Goal: Transaction & Acquisition: Purchase product/service

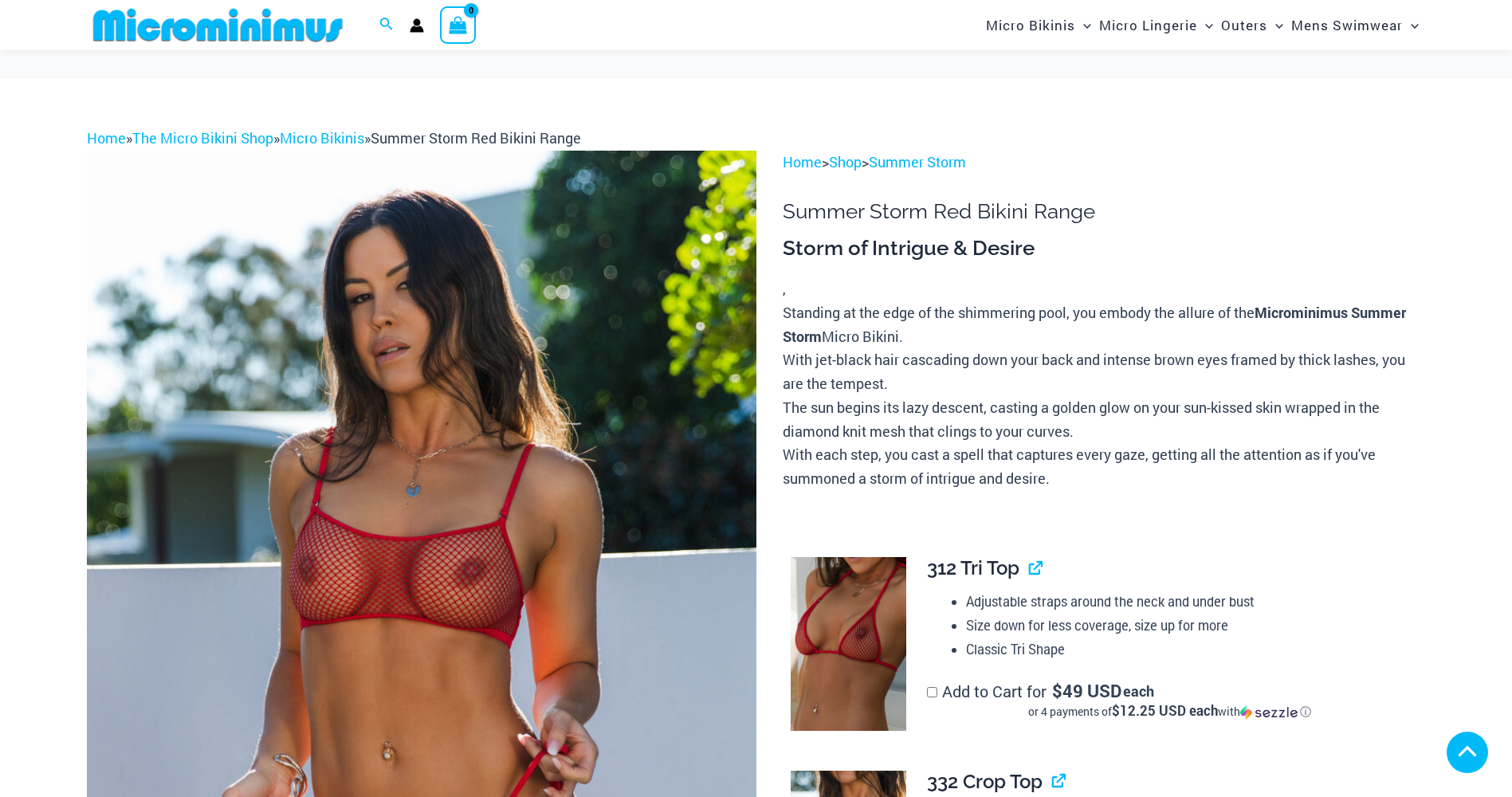
click at [517, 556] on img at bounding box center [421, 652] width 669 height 1004
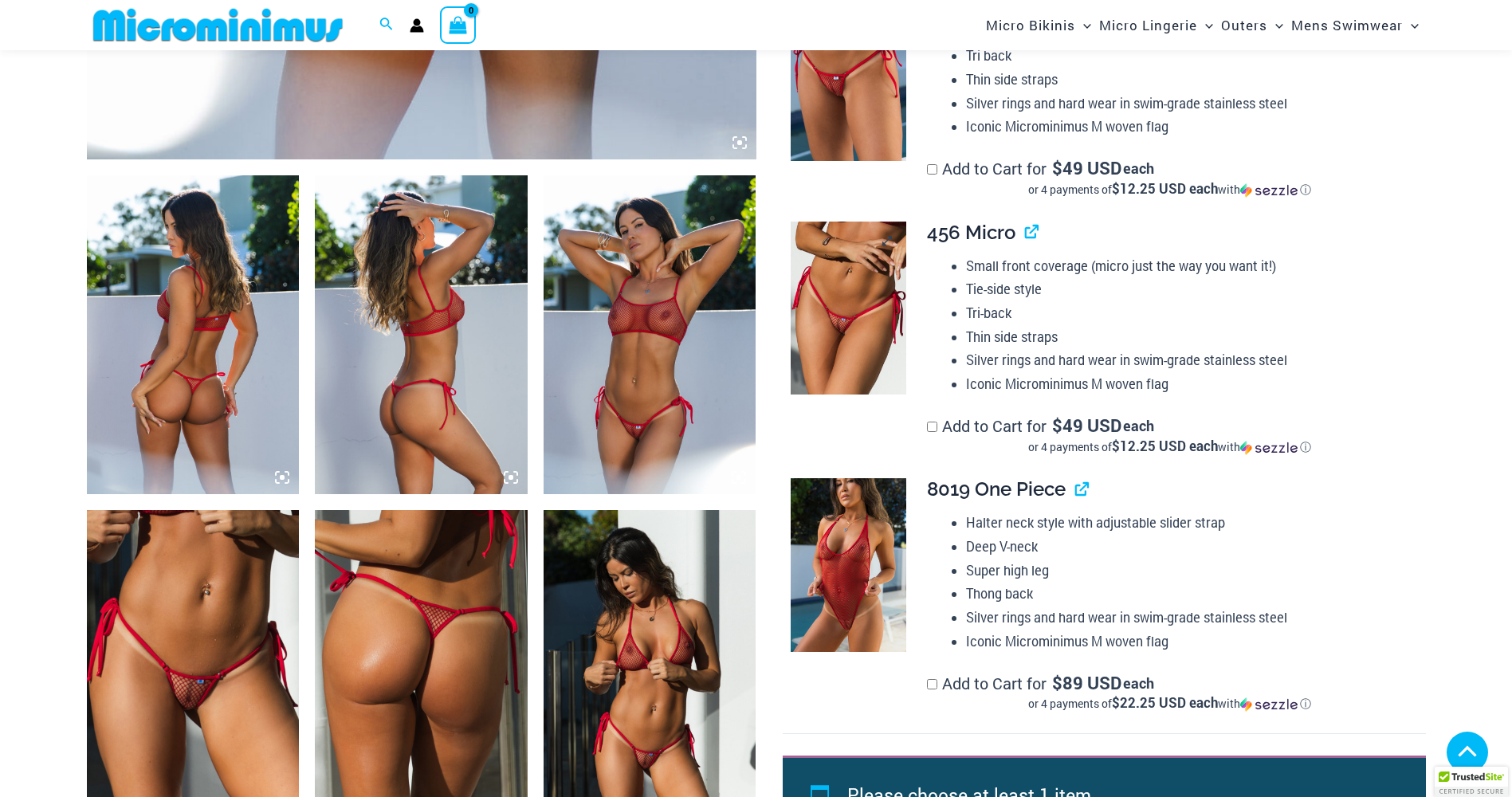
scroll to position [1046, 0]
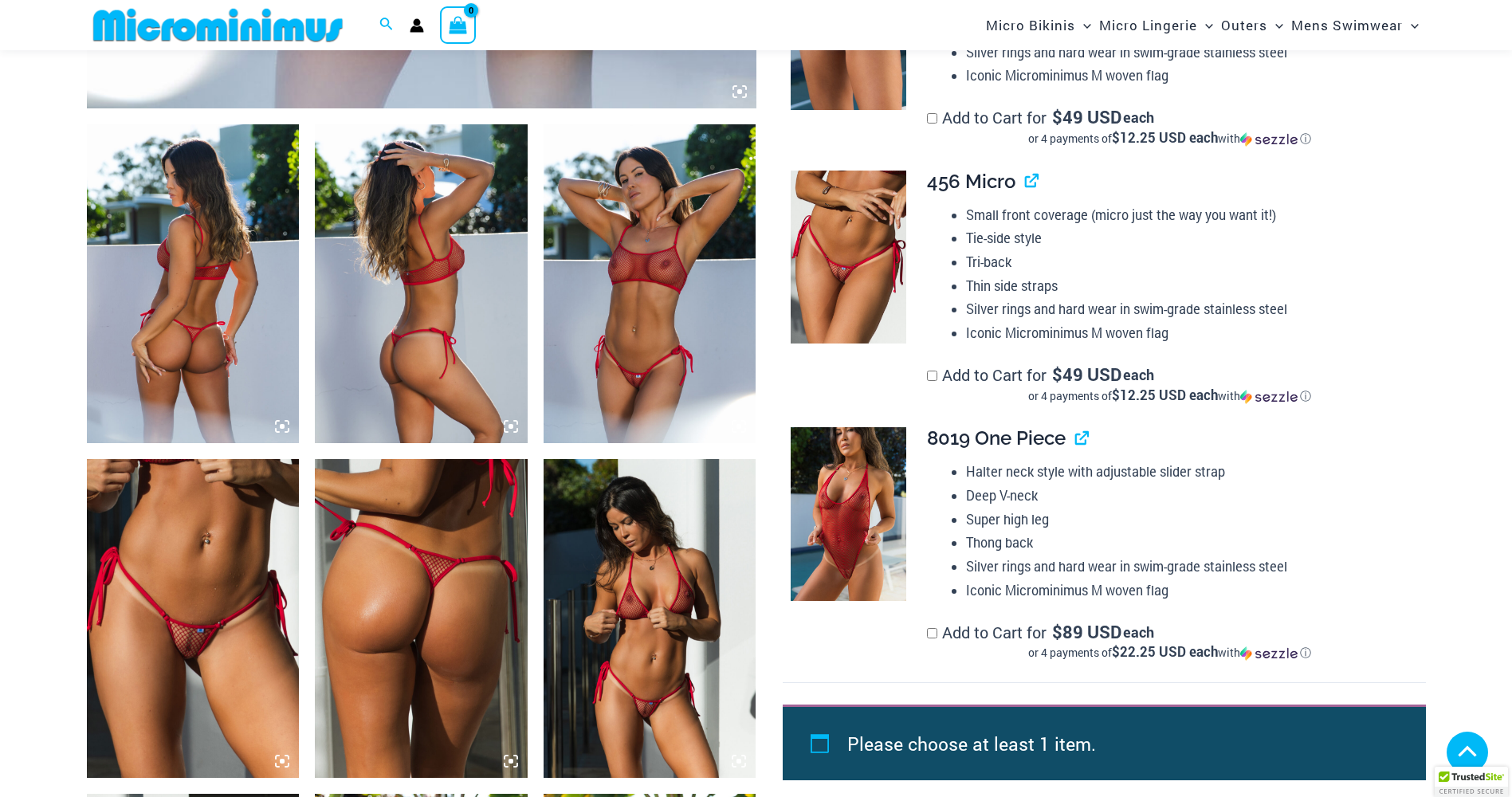
click at [209, 577] on img at bounding box center [193, 618] width 213 height 319
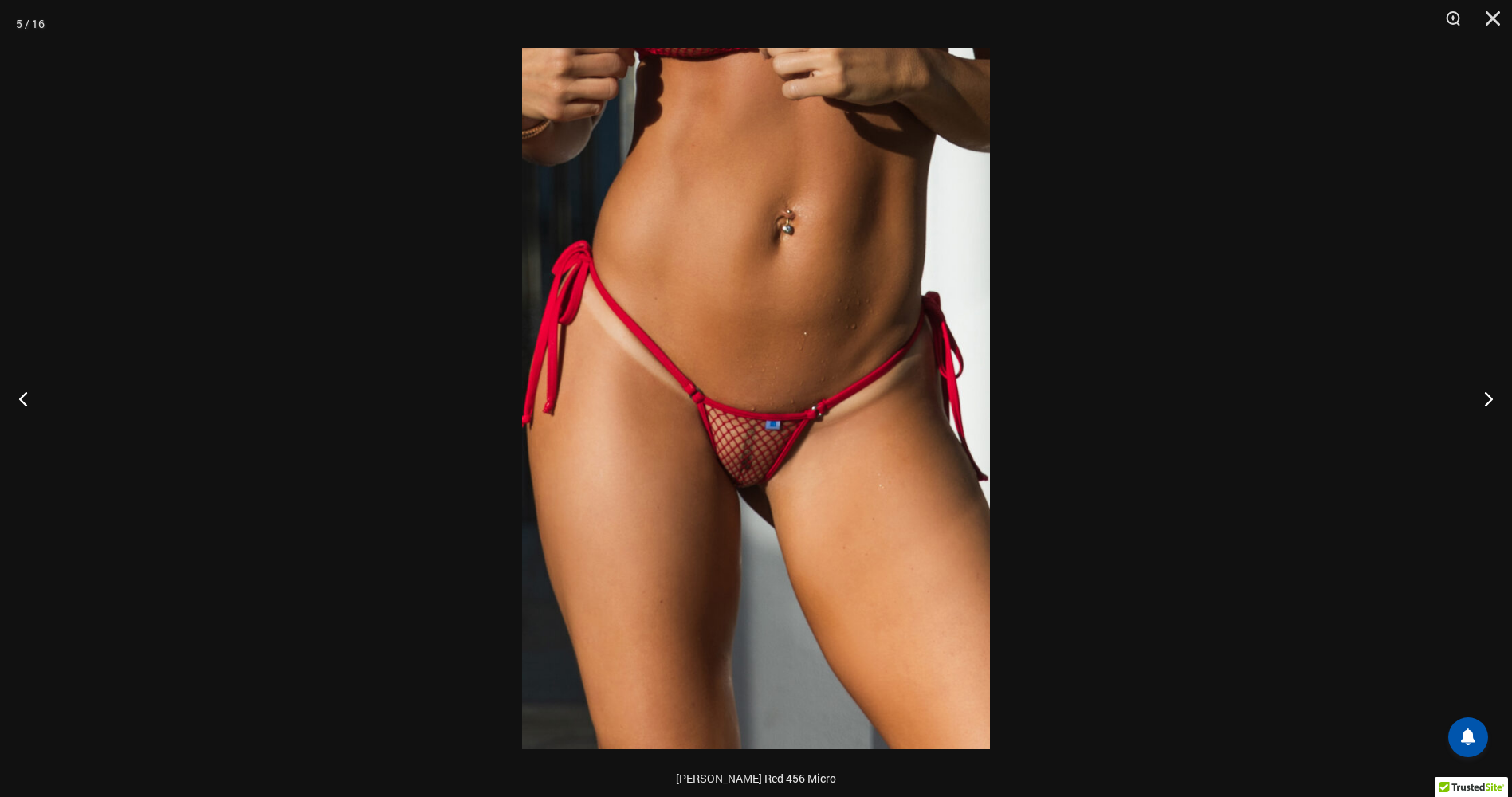
click at [749, 464] on img at bounding box center [756, 398] width 468 height 701
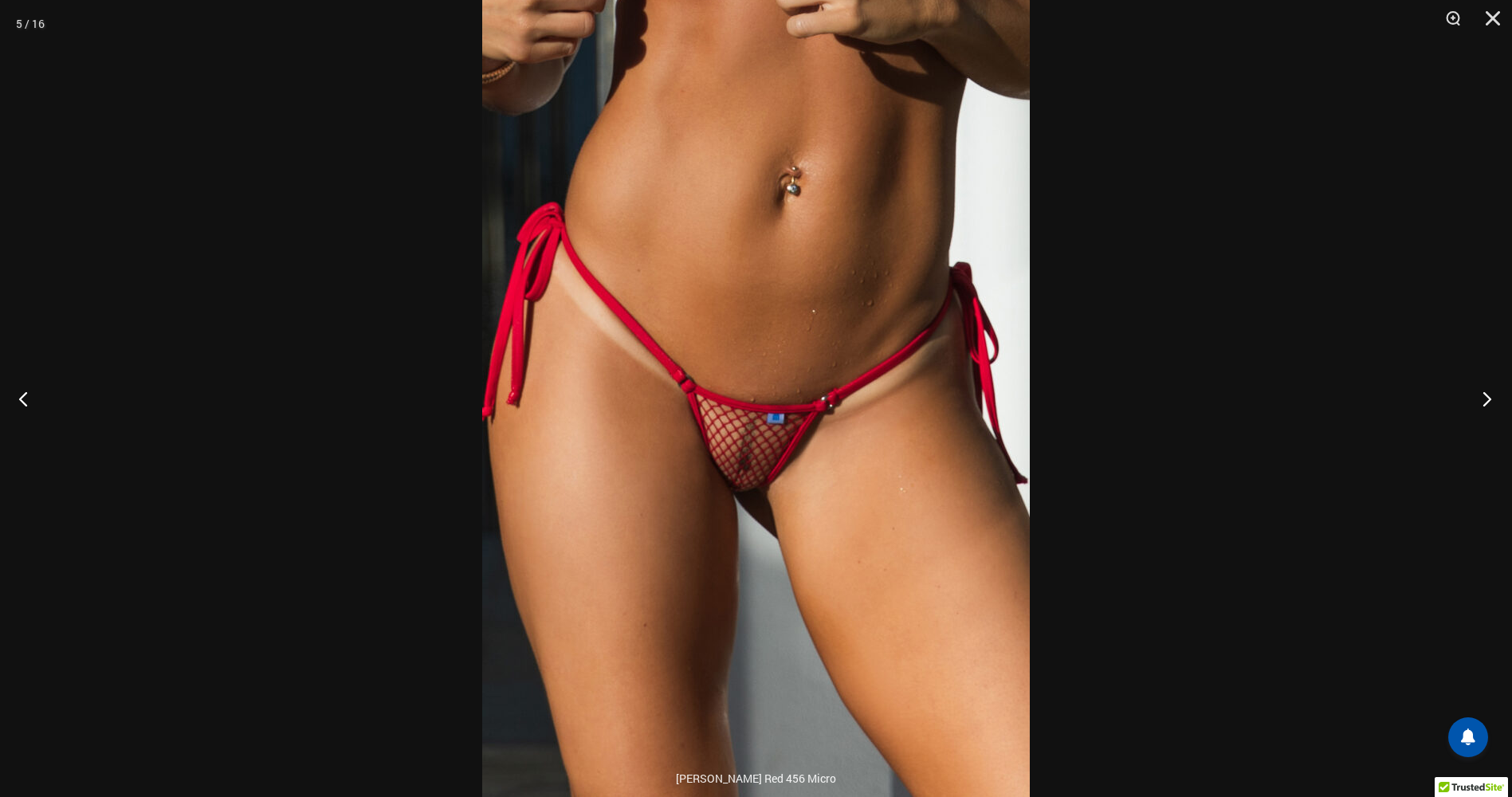
click at [1488, 405] on button "Next" at bounding box center [1483, 398] width 60 height 79
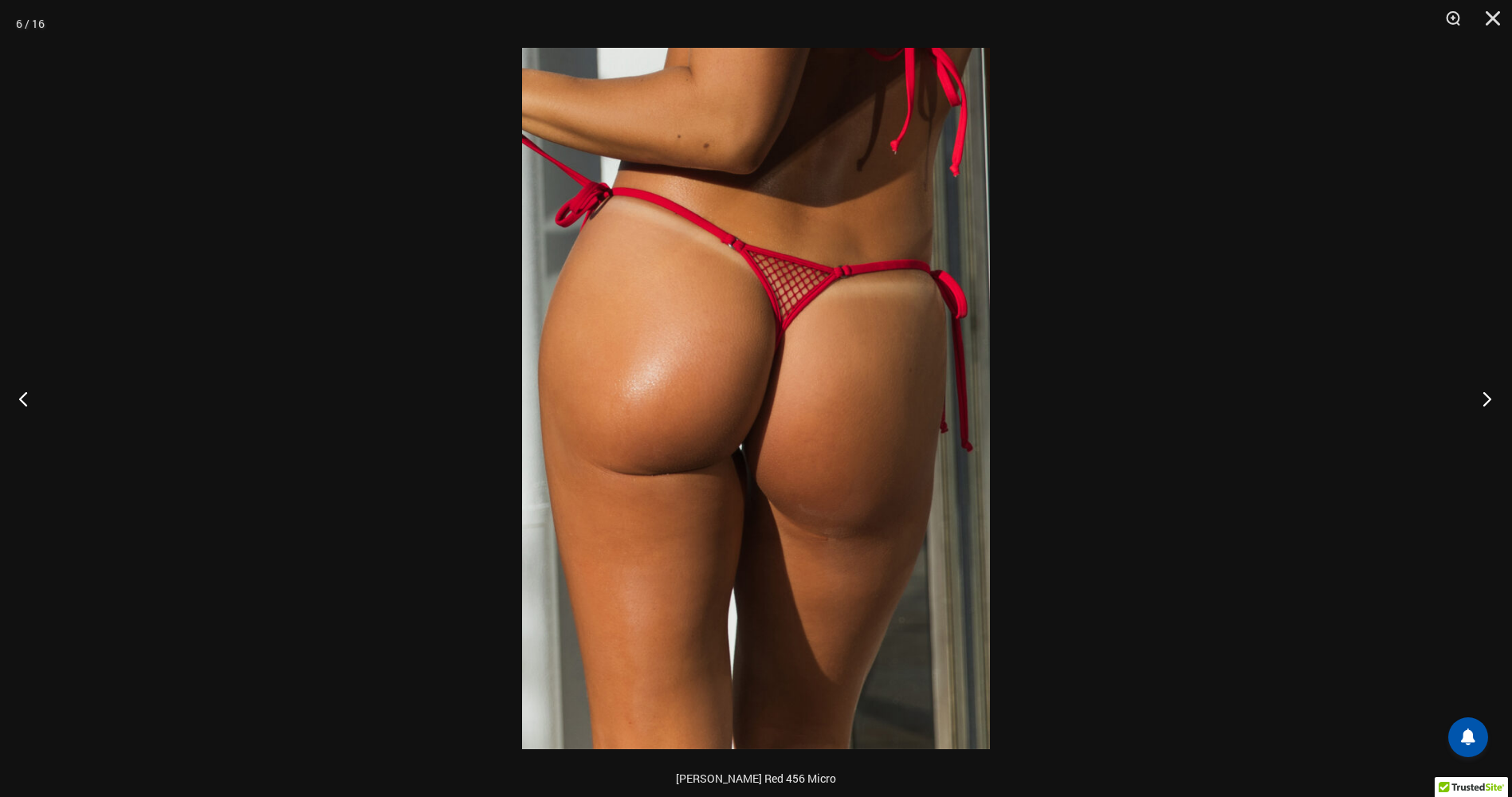
click at [1488, 405] on button "Next" at bounding box center [1483, 398] width 60 height 79
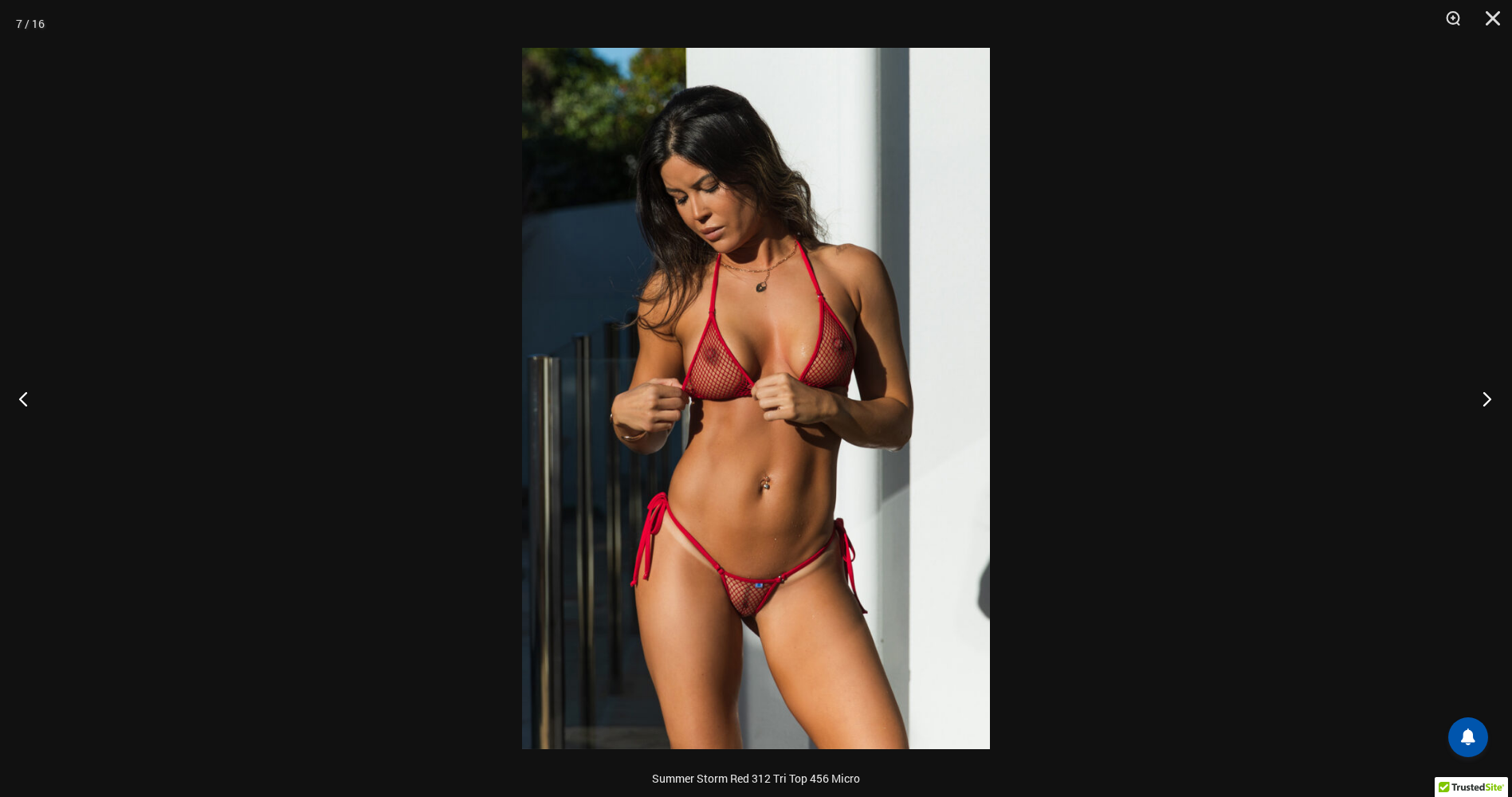
click at [1487, 400] on button "Next" at bounding box center [1483, 398] width 60 height 79
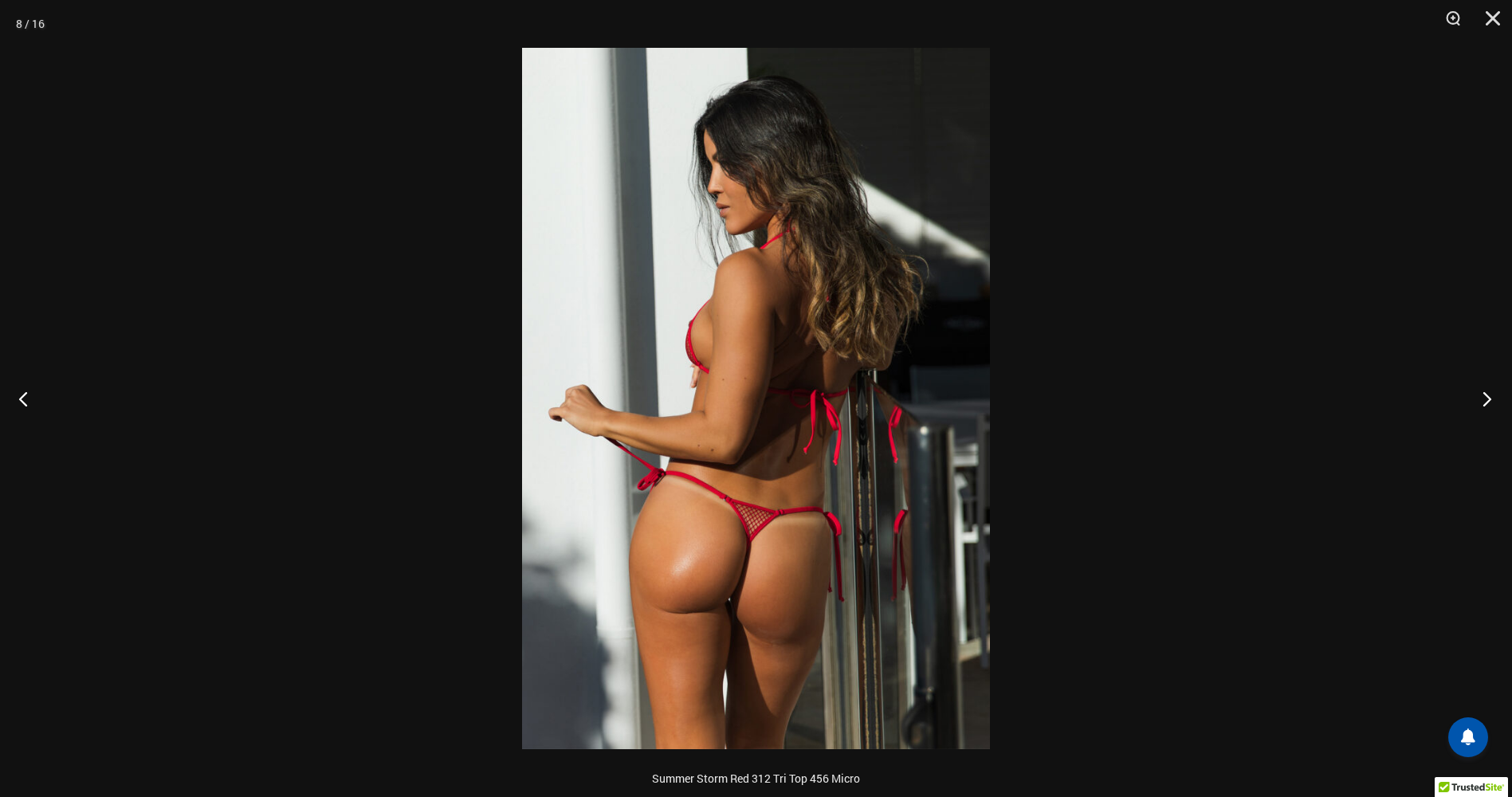
click at [1486, 400] on button "Next" at bounding box center [1483, 398] width 60 height 79
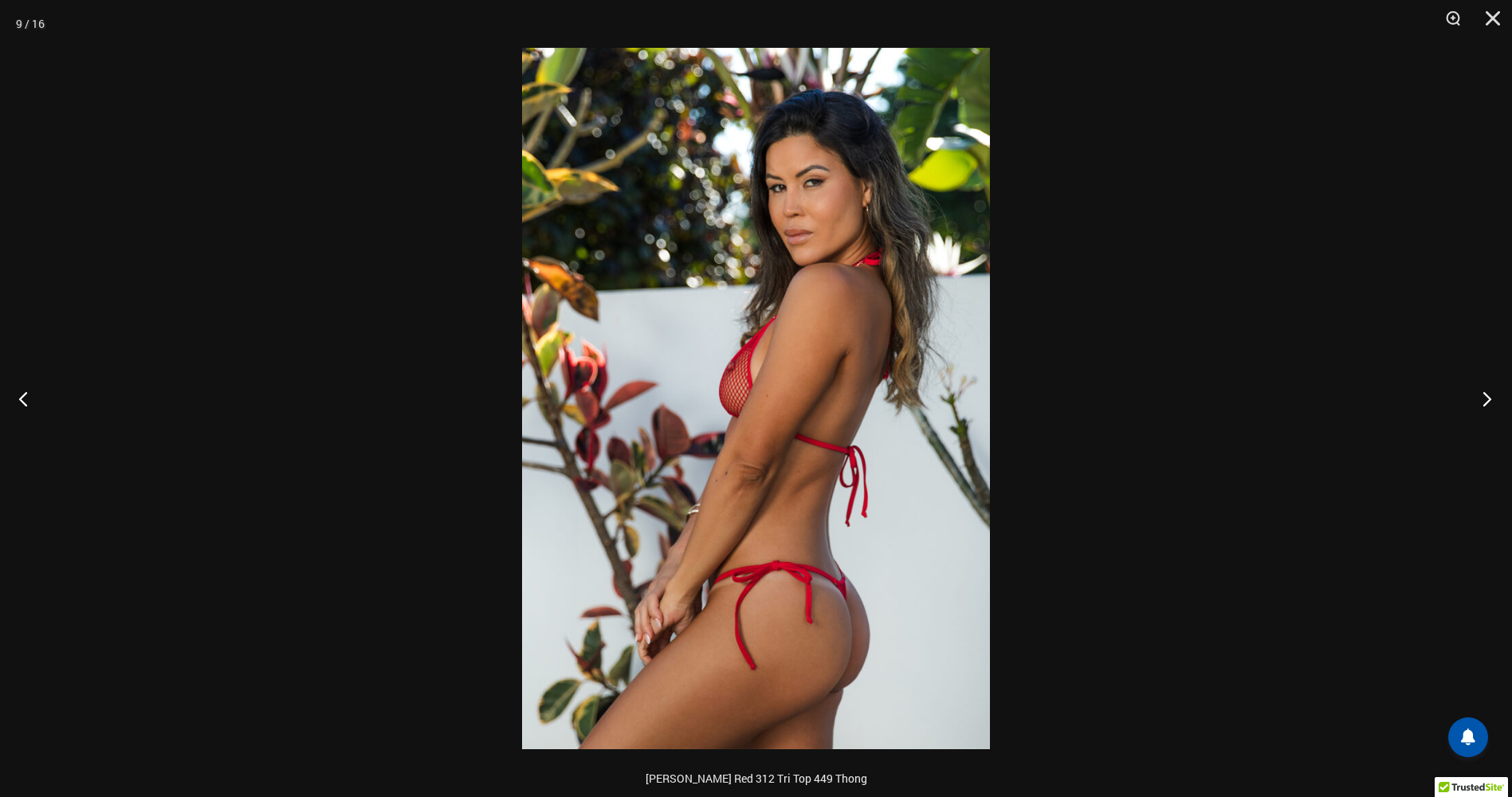
click at [1481, 401] on button "Next" at bounding box center [1483, 398] width 60 height 79
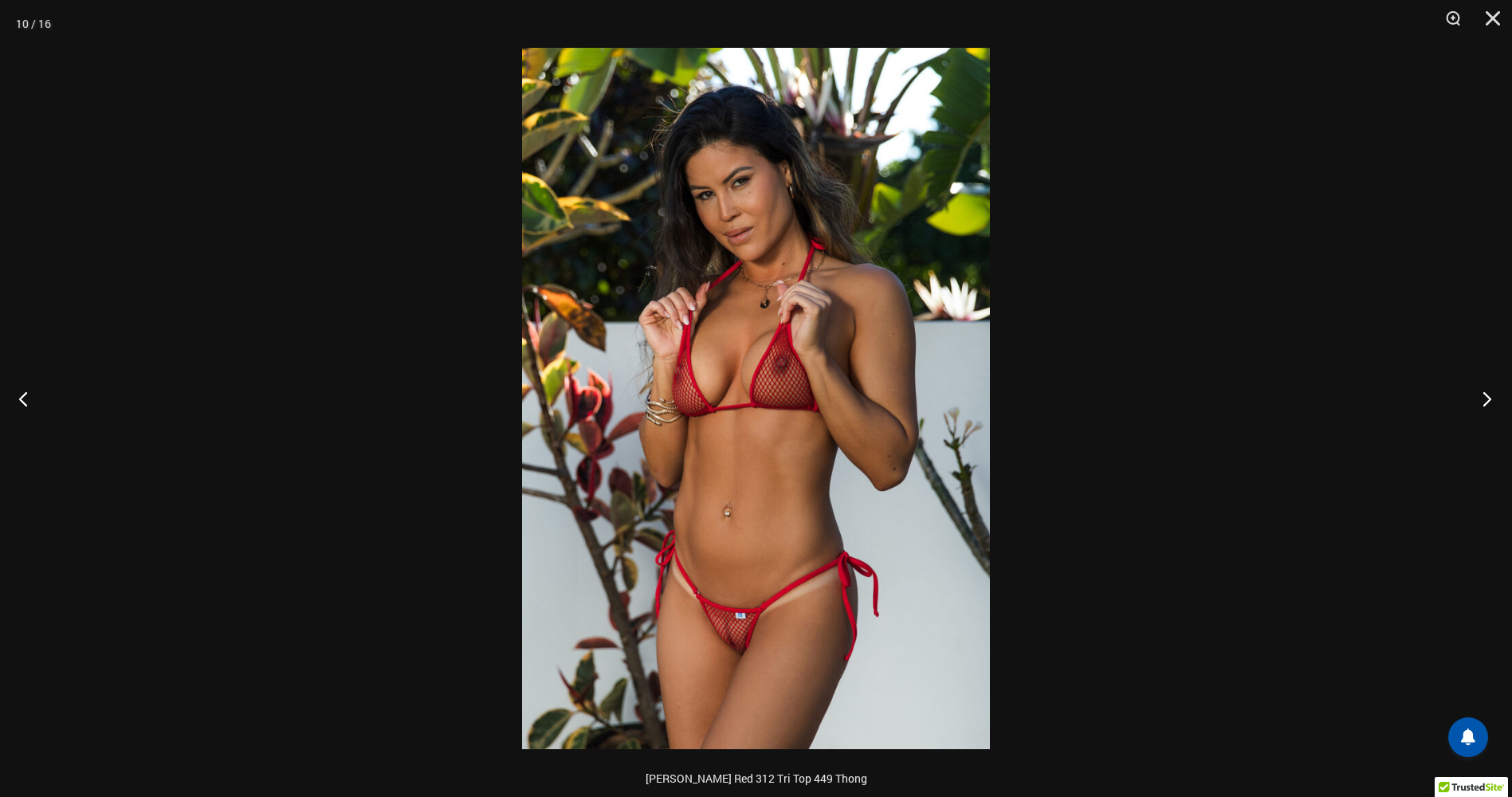
click at [1480, 404] on button "Next" at bounding box center [1483, 398] width 60 height 79
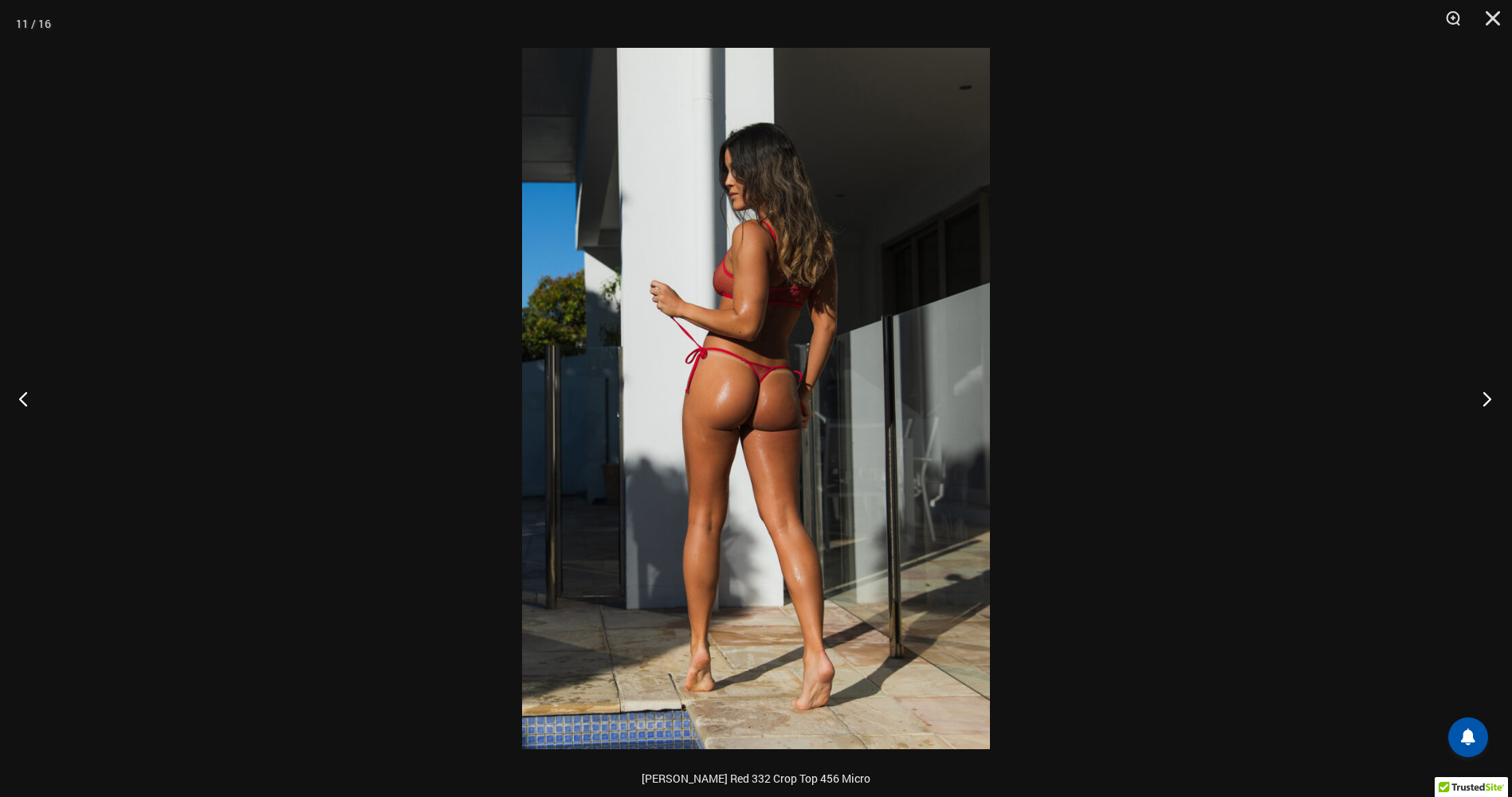
click at [1483, 398] on button "Next" at bounding box center [1483, 398] width 60 height 79
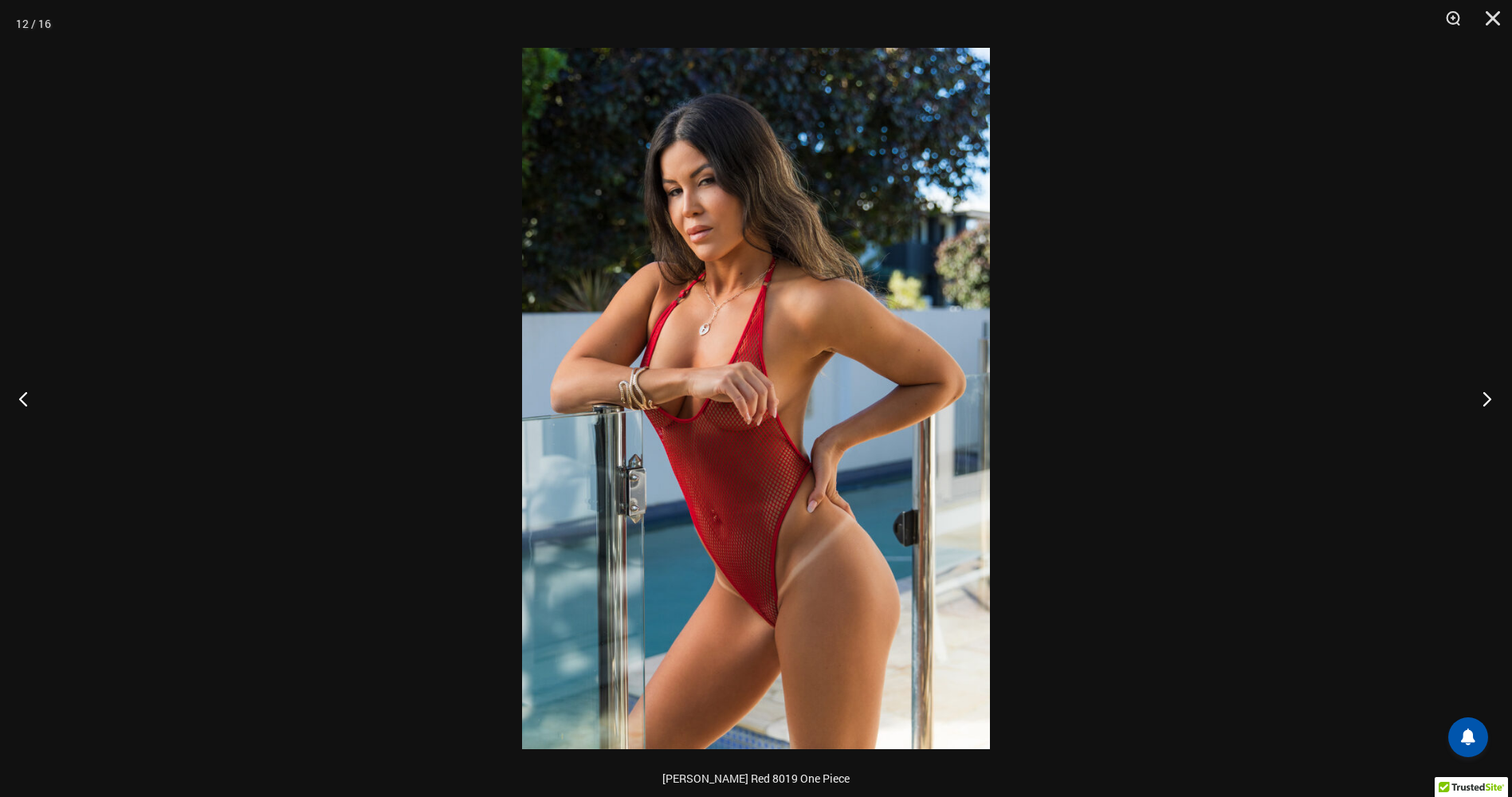
click at [1467, 404] on button "Next" at bounding box center [1483, 398] width 60 height 79
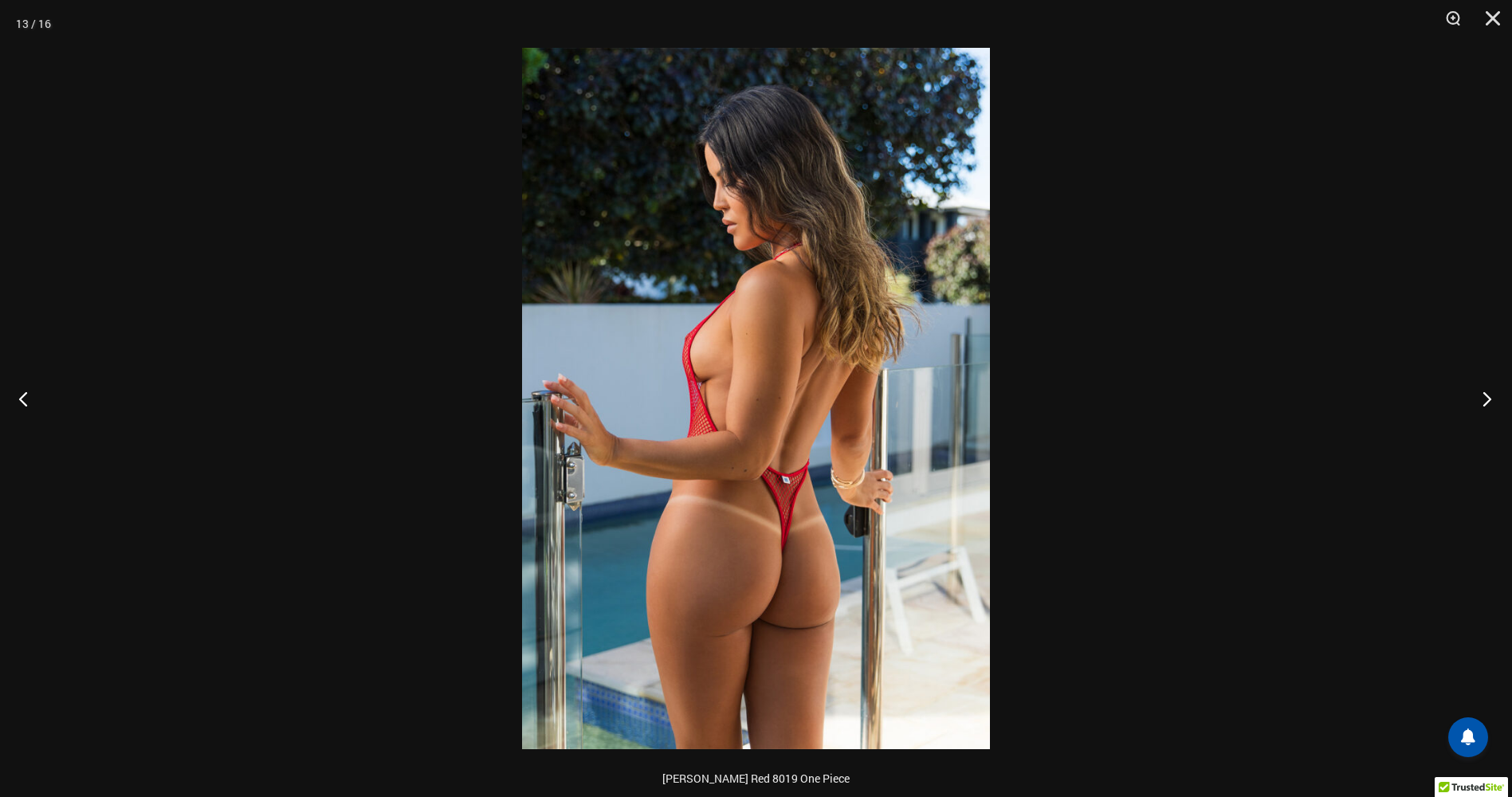
click at [1486, 402] on button "Next" at bounding box center [1483, 398] width 60 height 79
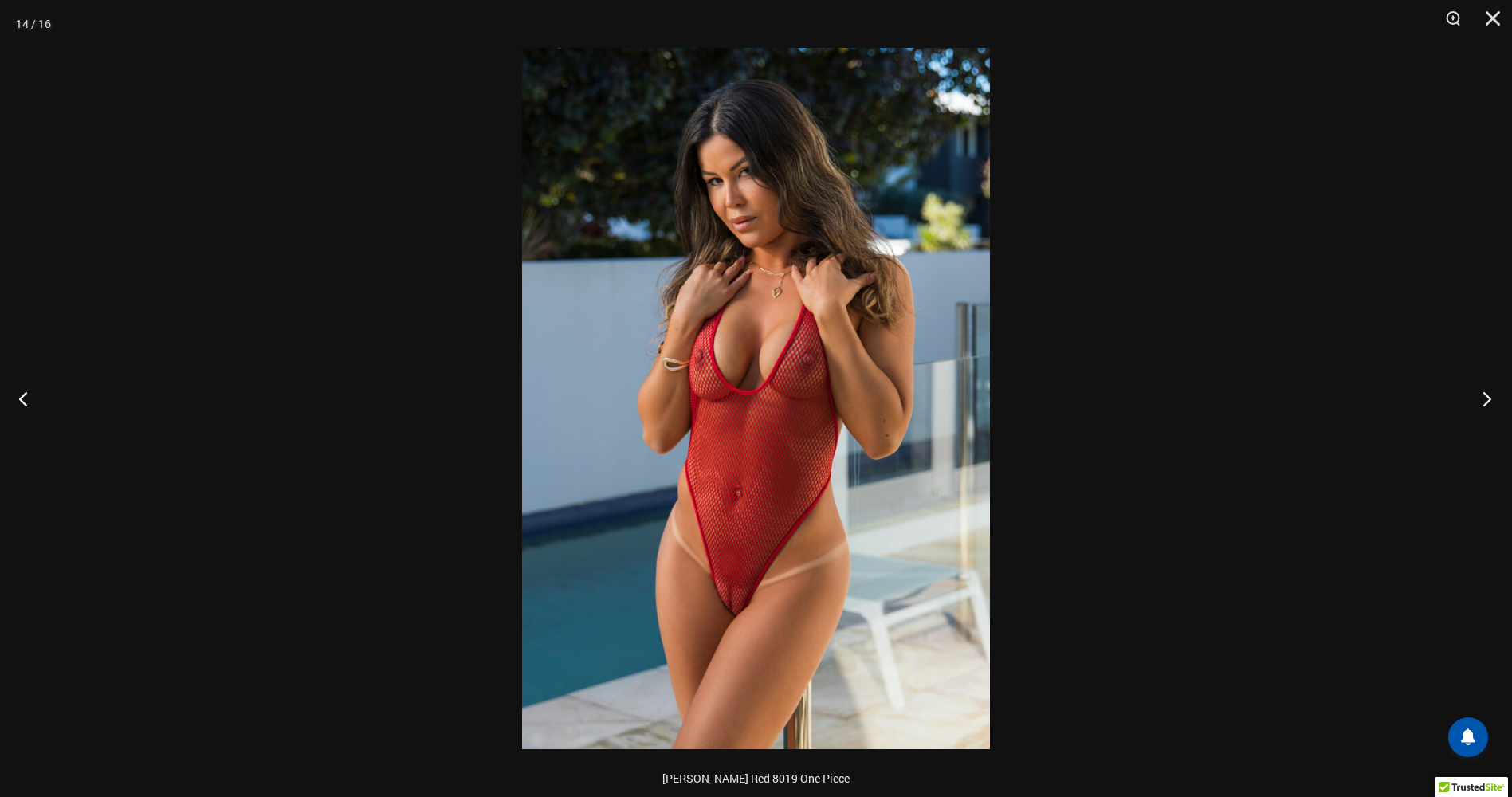
click at [1492, 395] on button "Next" at bounding box center [1483, 398] width 60 height 79
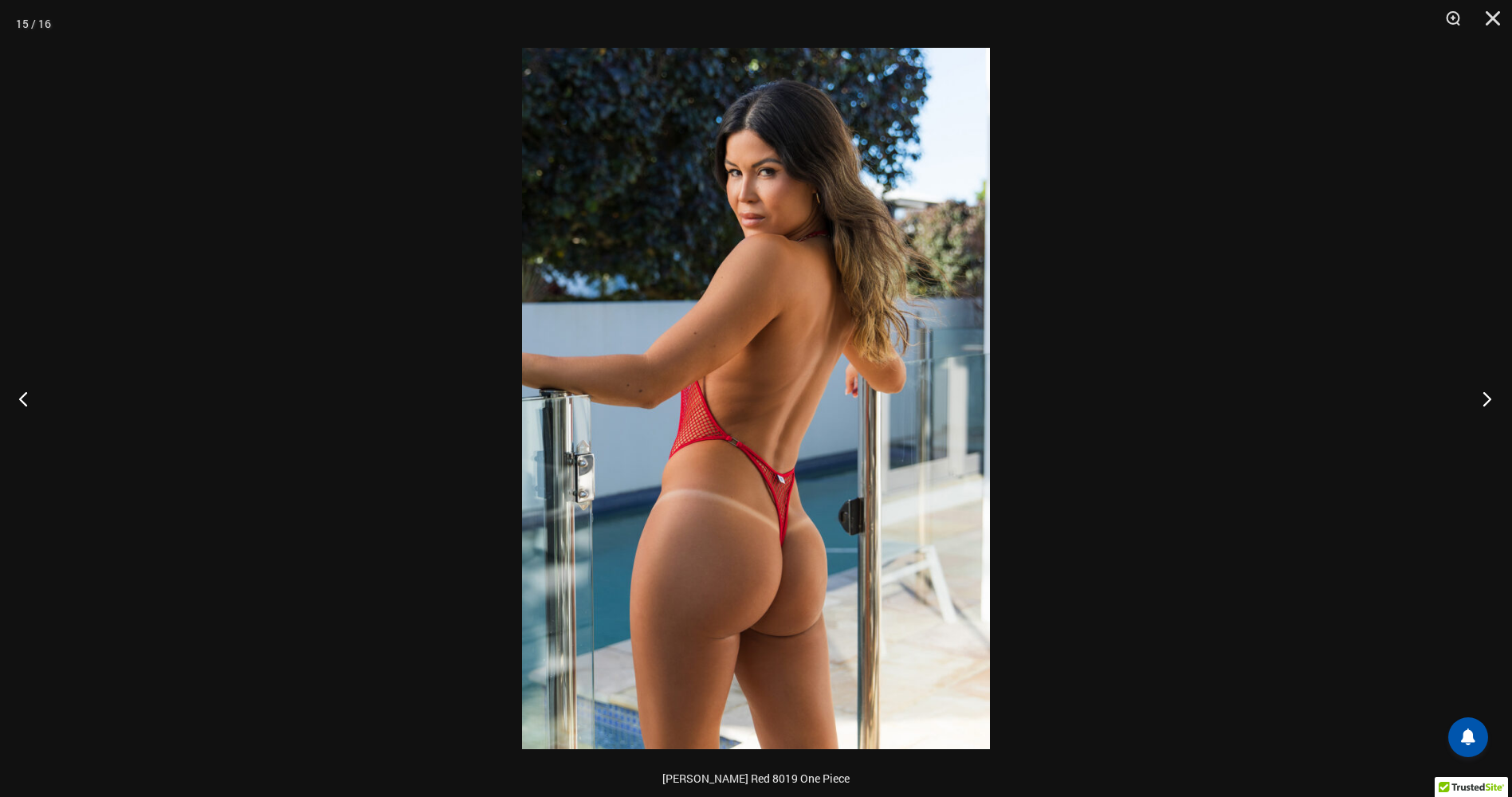
click at [1473, 400] on button "Next" at bounding box center [1483, 398] width 60 height 79
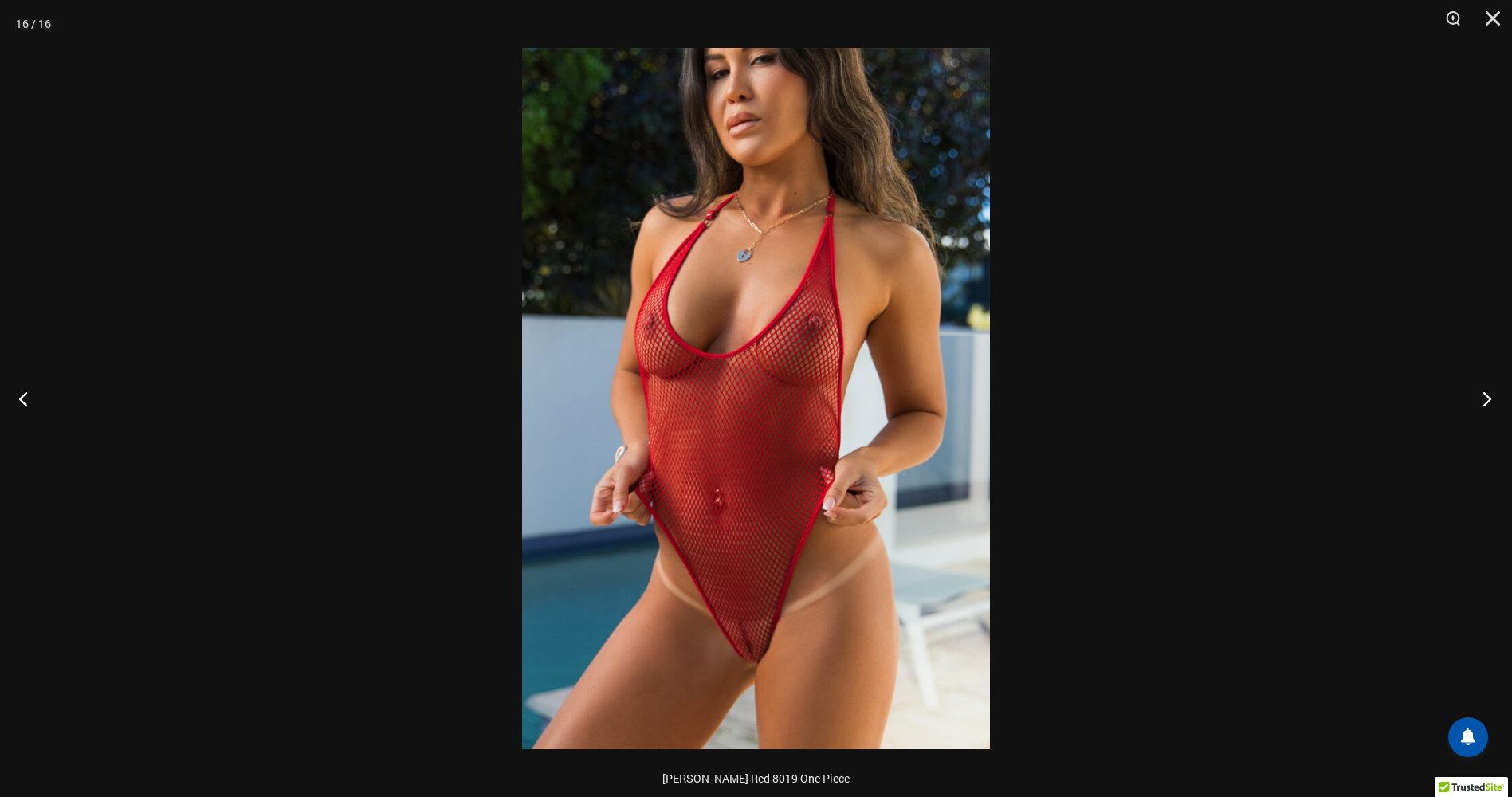
click at [1474, 404] on button "Next" at bounding box center [1483, 398] width 60 height 79
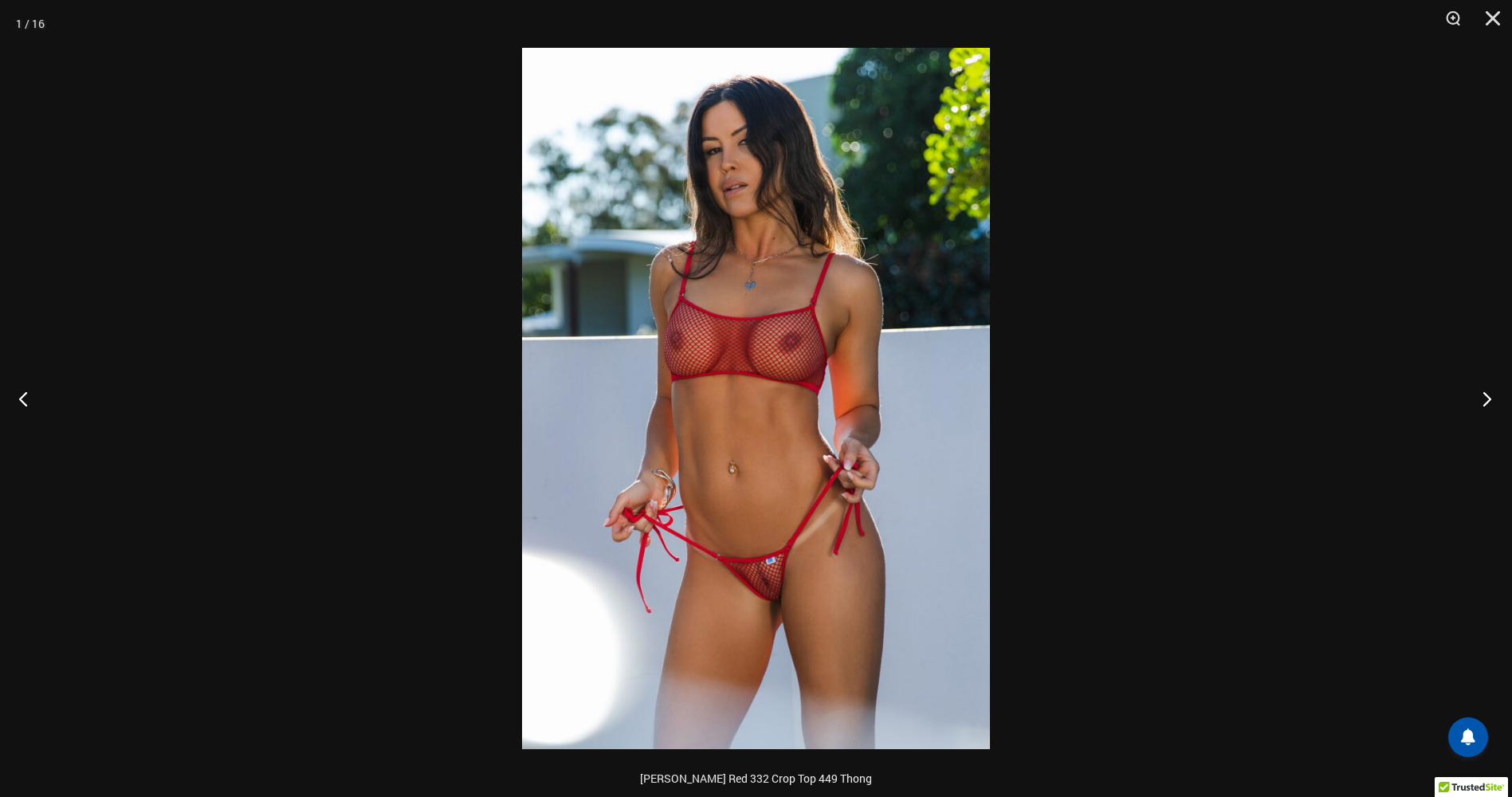
click at [1465, 411] on button "Next" at bounding box center [1483, 398] width 60 height 79
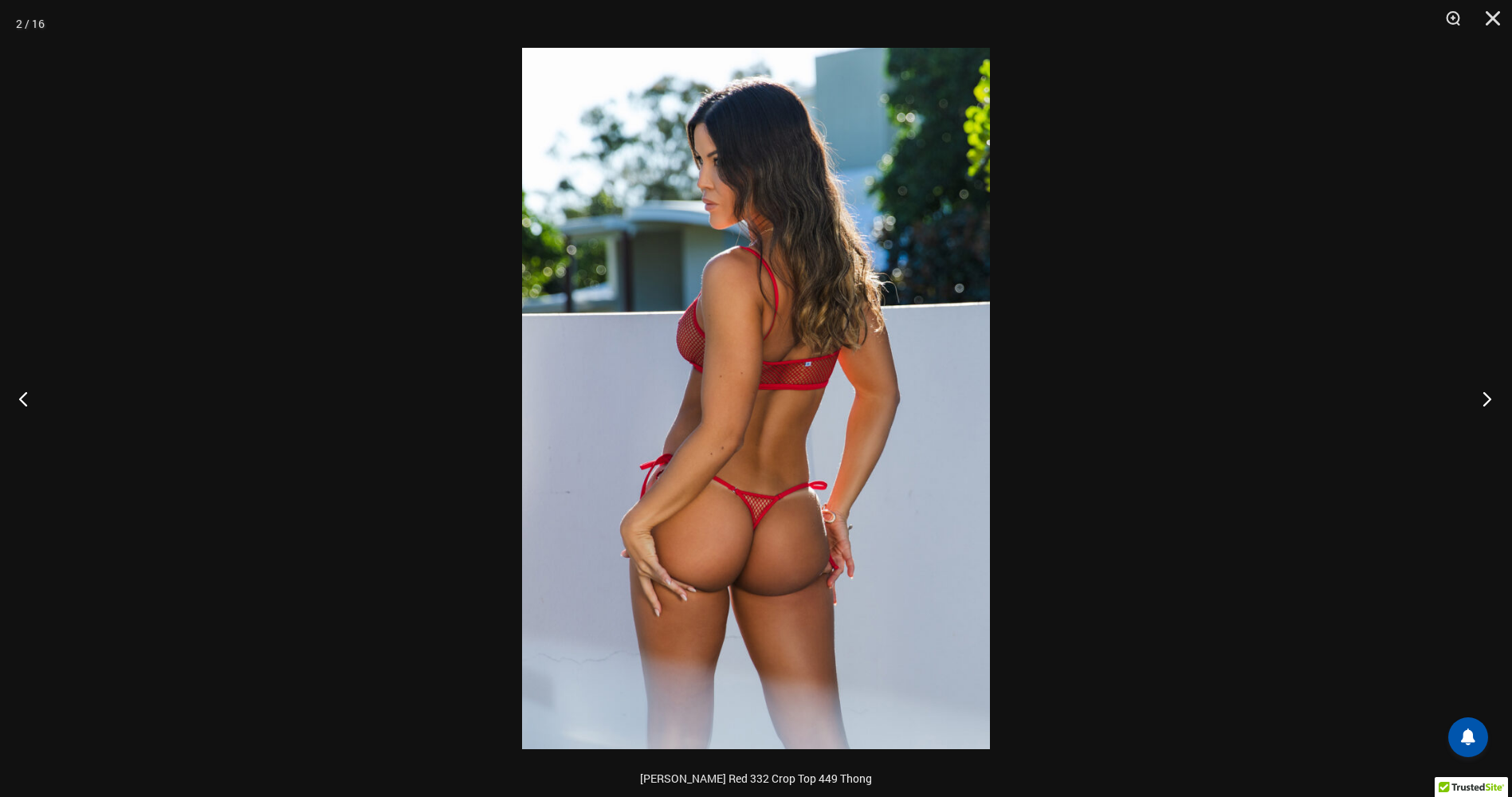
click at [1493, 406] on button "Next" at bounding box center [1483, 398] width 60 height 79
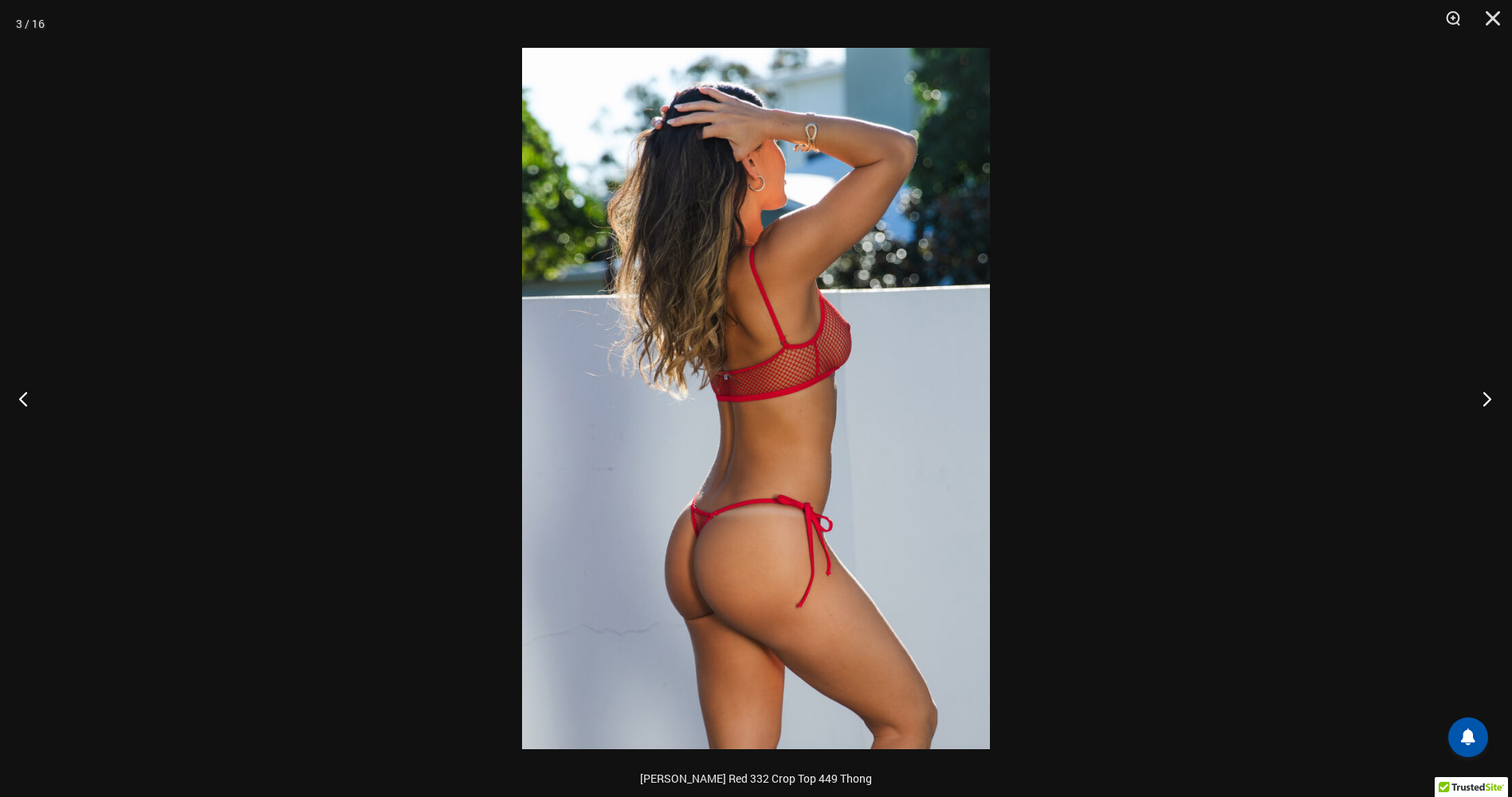
click at [1492, 406] on button "Next" at bounding box center [1483, 398] width 60 height 79
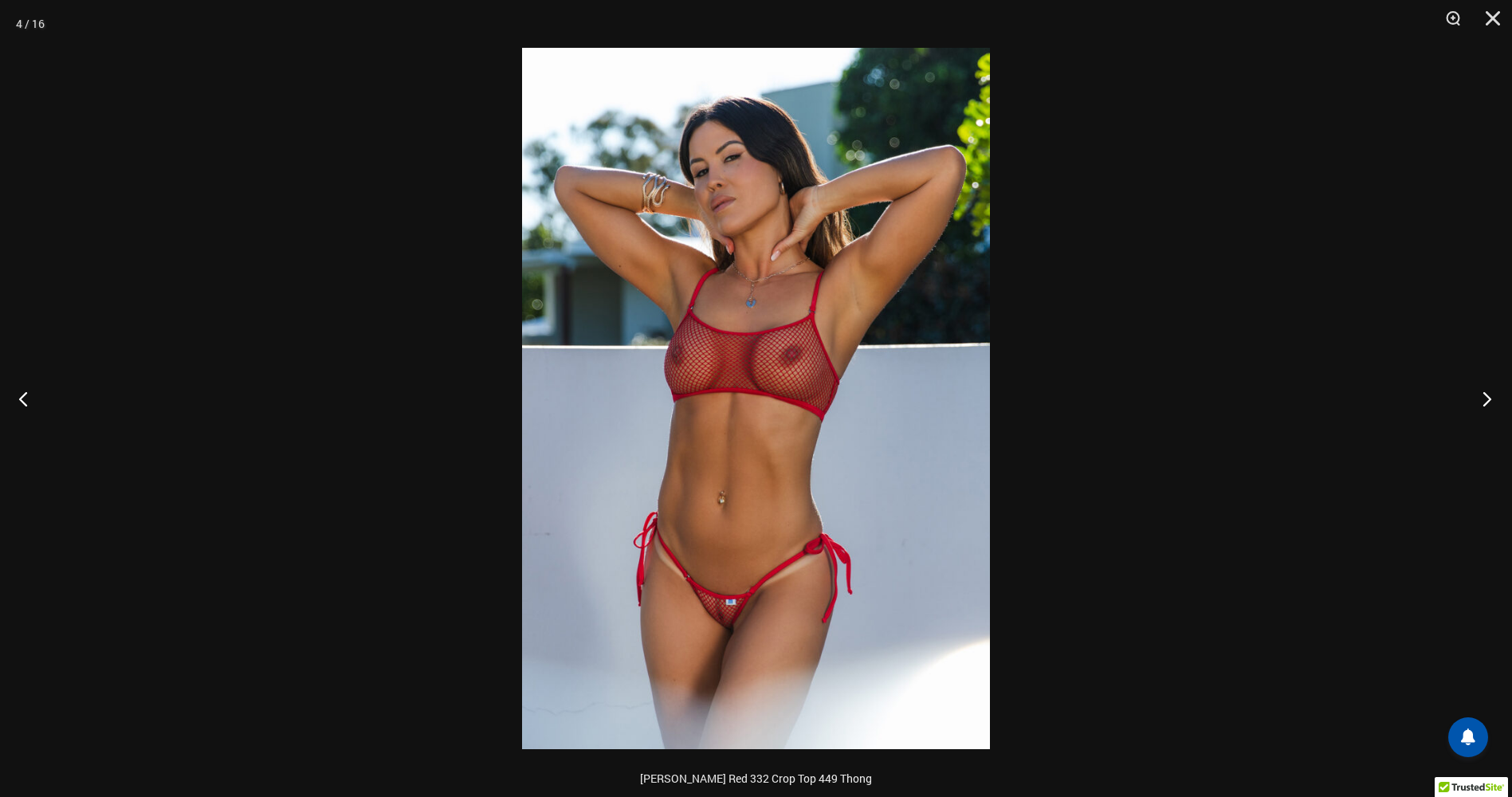
click at [1484, 410] on button "Next" at bounding box center [1483, 398] width 60 height 79
